Goal: Task Accomplishment & Management: Manage account settings

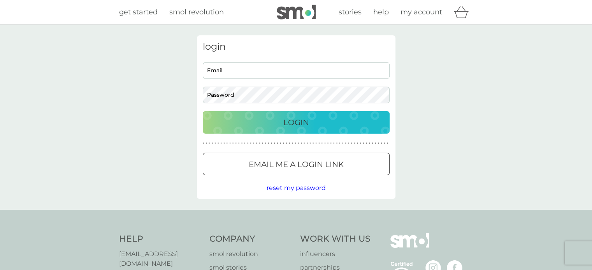
type input "[EMAIL_ADDRESS][DOMAIN_NAME]"
click at [321, 124] on div "Login" at bounding box center [296, 122] width 171 height 12
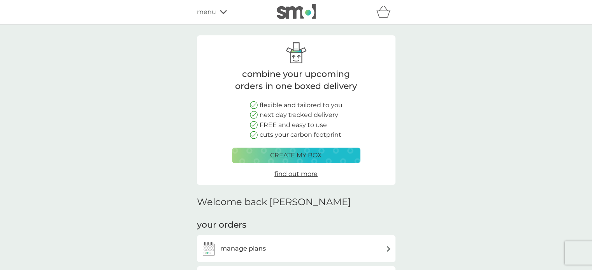
click at [255, 247] on h3 "manage plans" at bounding box center [243, 249] width 46 height 10
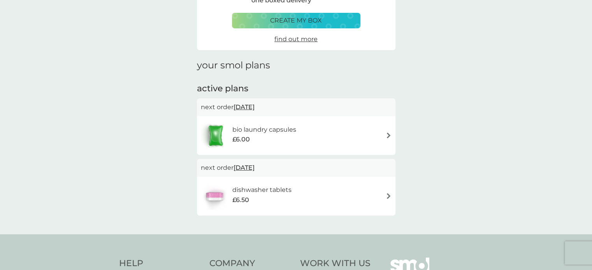
scroll to position [117, 0]
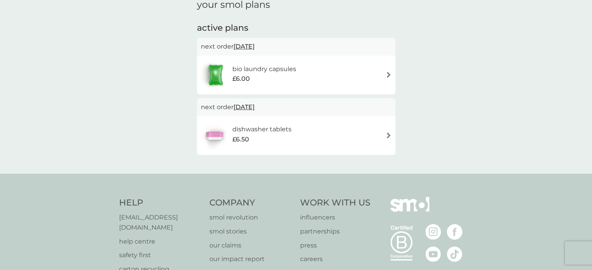
click at [351, 69] on div "bio laundry capsules £6.00" at bounding box center [296, 74] width 191 height 27
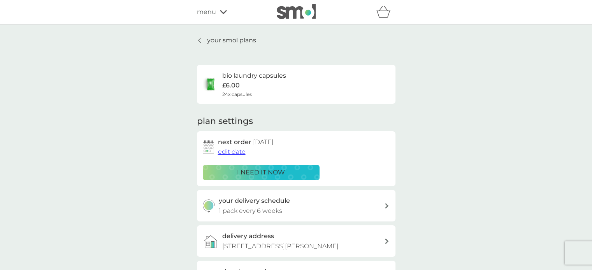
click at [227, 10] on div "menu" at bounding box center [230, 12] width 66 height 10
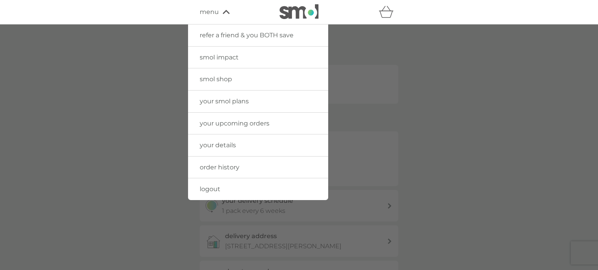
click at [244, 147] on link "your details" at bounding box center [258, 146] width 140 height 22
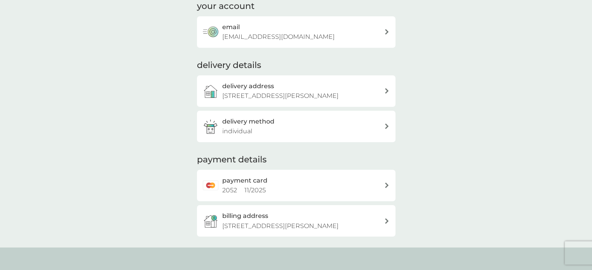
scroll to position [78, 0]
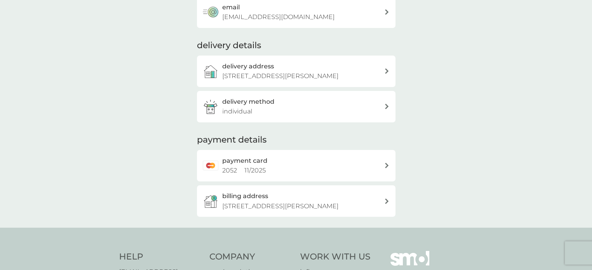
click at [265, 169] on div "payment card 2052 11 / 2025" at bounding box center [303, 166] width 162 height 20
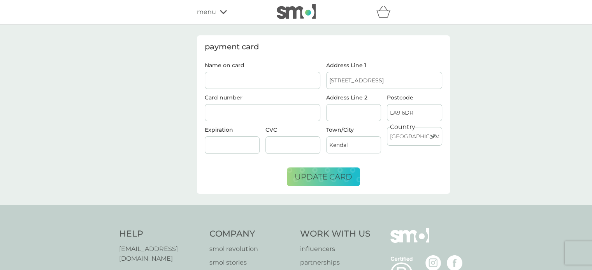
click at [312, 77] on input "Name on card" at bounding box center [263, 80] width 116 height 17
type input "[PERSON_NAME]"
click at [222, 149] on div at bounding box center [232, 146] width 55 height 18
click at [294, 142] on iframe at bounding box center [293, 145] width 49 height 7
click at [206, 179] on form "Name on card [PERSON_NAME] Card number Expiration CVC Address Line 1 39 Crescen…" at bounding box center [323, 125] width 237 height 124
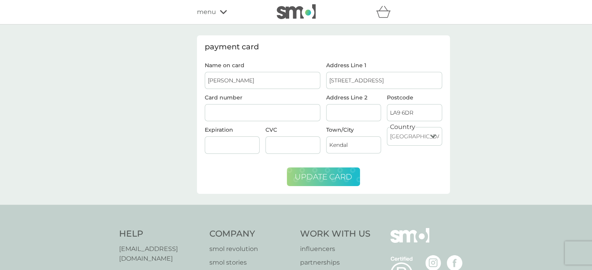
click at [317, 174] on span "update card" at bounding box center [324, 176] width 58 height 9
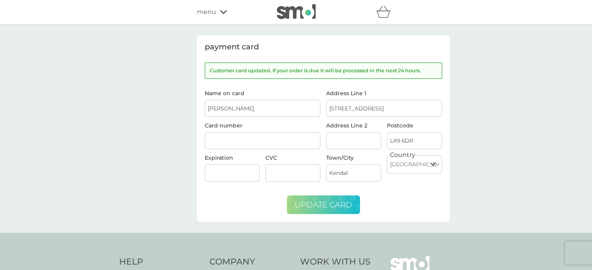
click at [479, 90] on div "payment card Customer card updated. If your order is due it will be processed i…" at bounding box center [296, 129] width 592 height 209
click at [224, 16] on div "menu" at bounding box center [230, 12] width 66 height 10
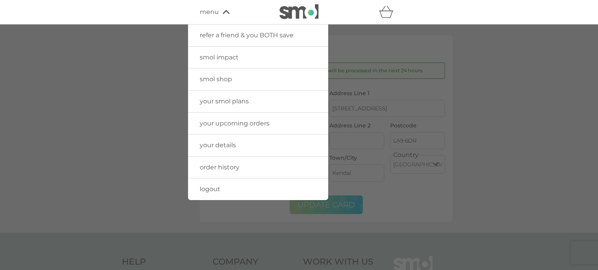
click at [140, 95] on div at bounding box center [299, 160] width 598 height 270
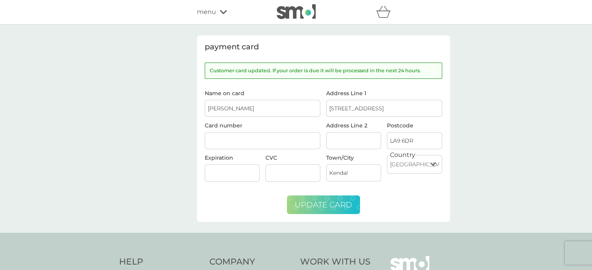
click at [448, 35] on div "payment card Customer card updated. If your order is due it will be processed i…" at bounding box center [296, 129] width 592 height 209
